Goal: Information Seeking & Learning: Learn about a topic

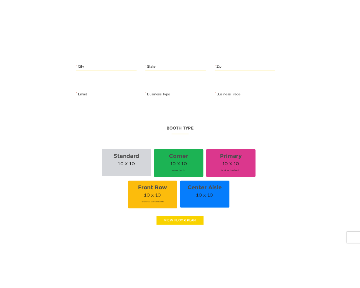
scroll to position [312, 0]
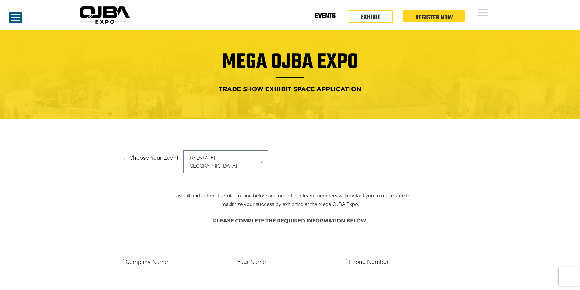
click at [322, 18] on link "Events" at bounding box center [325, 17] width 21 height 2
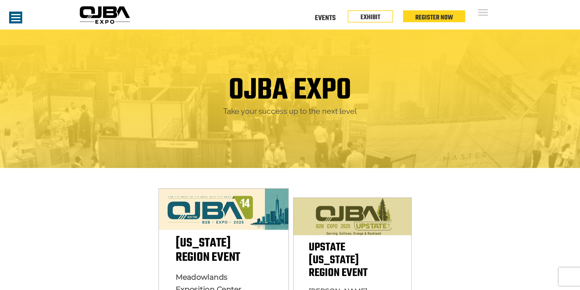
click at [231, 249] on span "New York Region Event" at bounding box center [207, 250] width 65 height 33
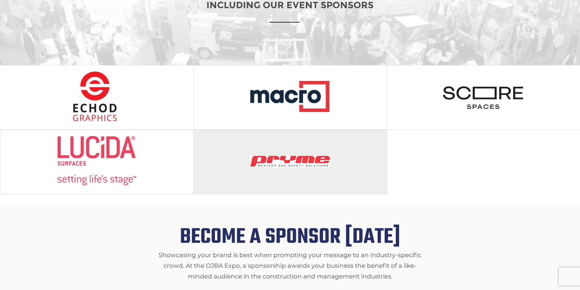
click at [322, 154] on img at bounding box center [290, 161] width 81 height 50
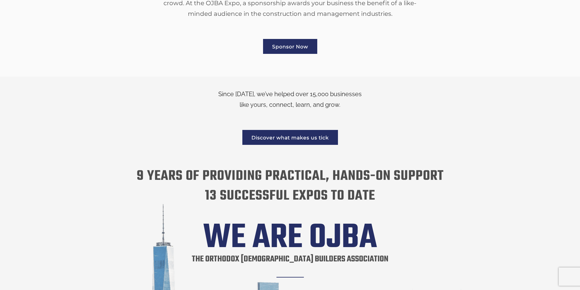
scroll to position [974, 0]
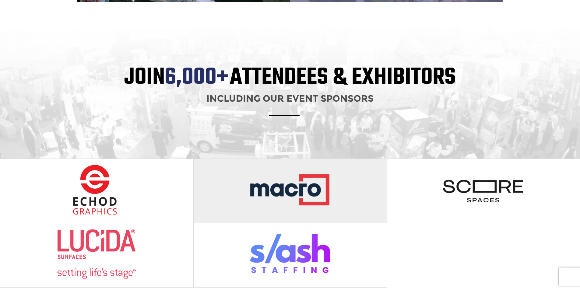
scroll to position [593, 0]
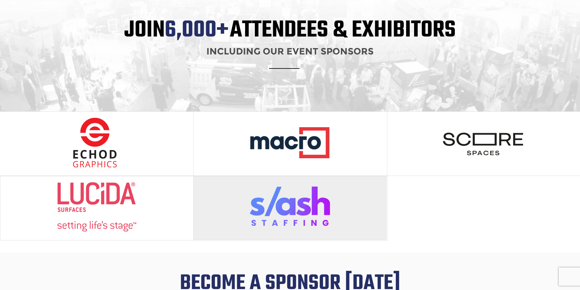
click at [303, 201] on img at bounding box center [290, 207] width 81 height 50
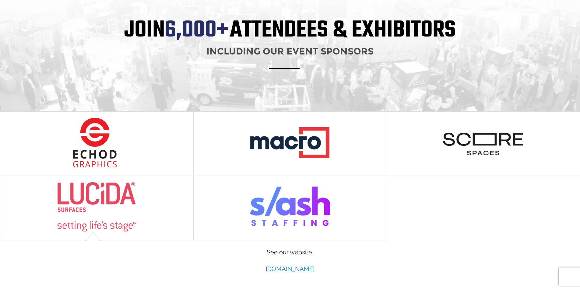
click at [297, 265] on link "[DOMAIN_NAME]" at bounding box center [290, 268] width 49 height 7
